Goal: Find specific page/section: Find specific page/section

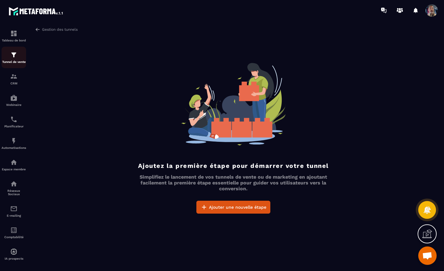
click at [12, 56] on img at bounding box center [13, 54] width 7 height 7
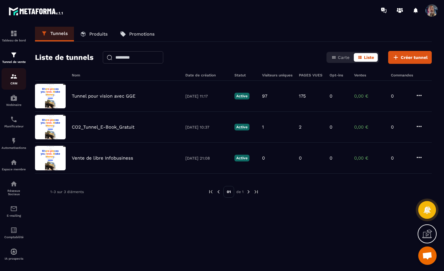
click at [14, 78] on img at bounding box center [13, 76] width 7 height 7
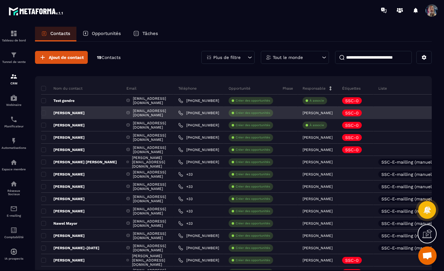
click at [71, 113] on p "[PERSON_NAME]" at bounding box center [63, 112] width 44 height 5
